Goal: Task Accomplishment & Management: Manage account settings

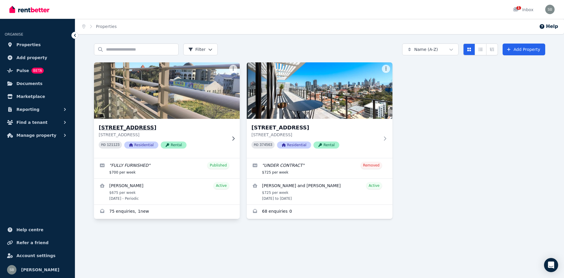
click at [186, 102] on img at bounding box center [166, 90] width 153 height 59
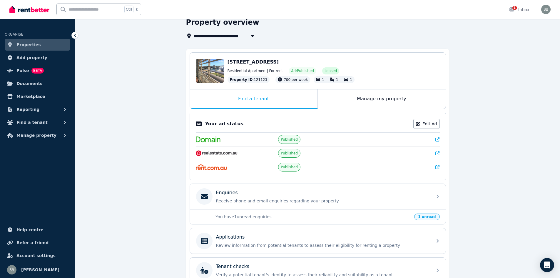
scroll to position [86, 0]
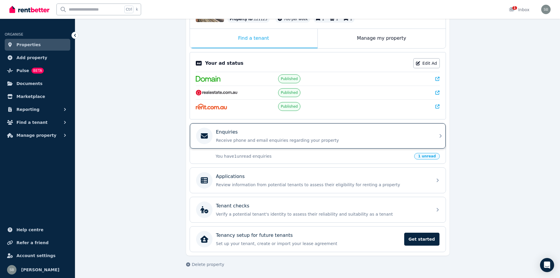
click at [344, 135] on div "Enquiries" at bounding box center [322, 131] width 213 height 7
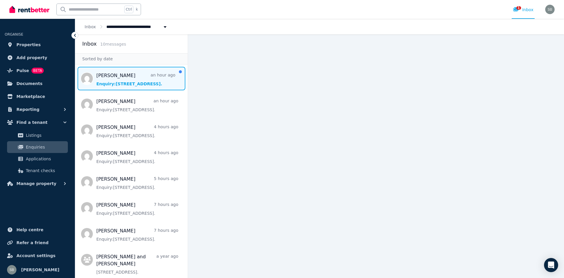
click at [132, 82] on span "Message list" at bounding box center [131, 78] width 112 height 23
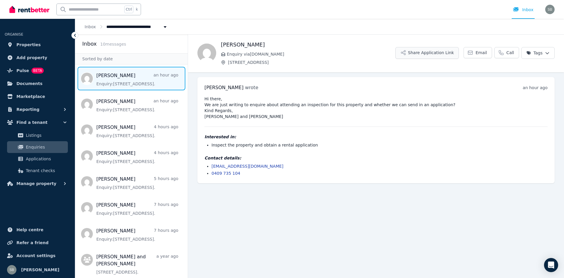
click at [427, 53] on button "Share Application Link" at bounding box center [426, 53] width 63 height 12
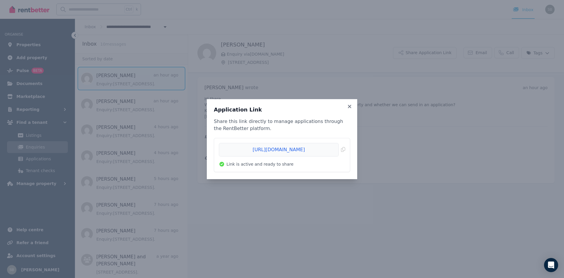
click at [450, 107] on div "Application Link Share this link directly to manage applications through the Re…" at bounding box center [282, 139] width 564 height 278
click at [351, 105] on icon at bounding box center [350, 106] width 6 height 5
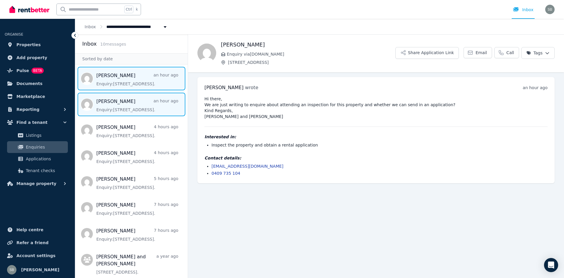
click at [123, 109] on span "Message list" at bounding box center [131, 104] width 112 height 23
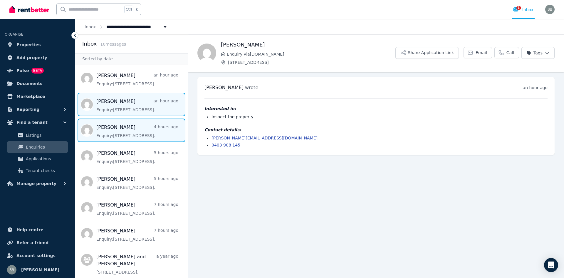
click at [125, 132] on span "Message list" at bounding box center [131, 129] width 112 height 23
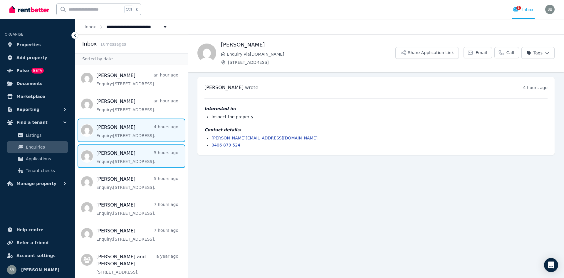
click at [125, 157] on span "Message list" at bounding box center [131, 155] width 112 height 23
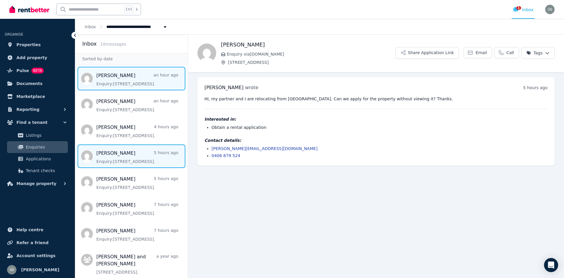
click at [120, 83] on span "Message list" at bounding box center [131, 78] width 112 height 23
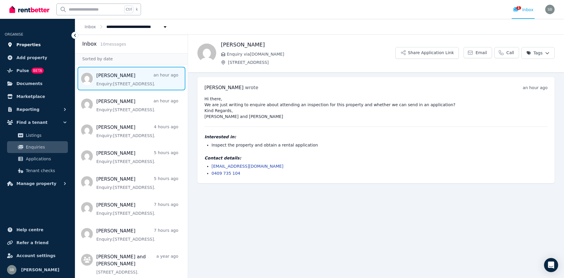
click at [31, 43] on span "Properties" at bounding box center [28, 44] width 24 height 7
